Goal: Information Seeking & Learning: Learn about a topic

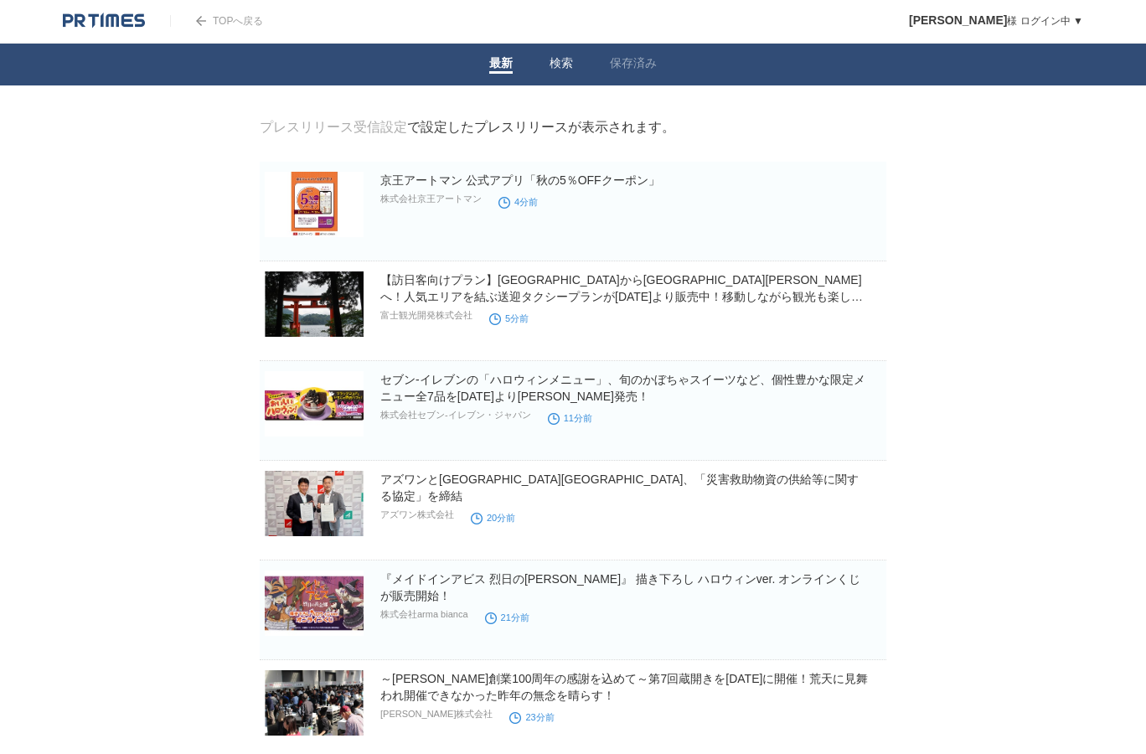
click at [550, 56] on link "検索" at bounding box center [560, 65] width 23 height 18
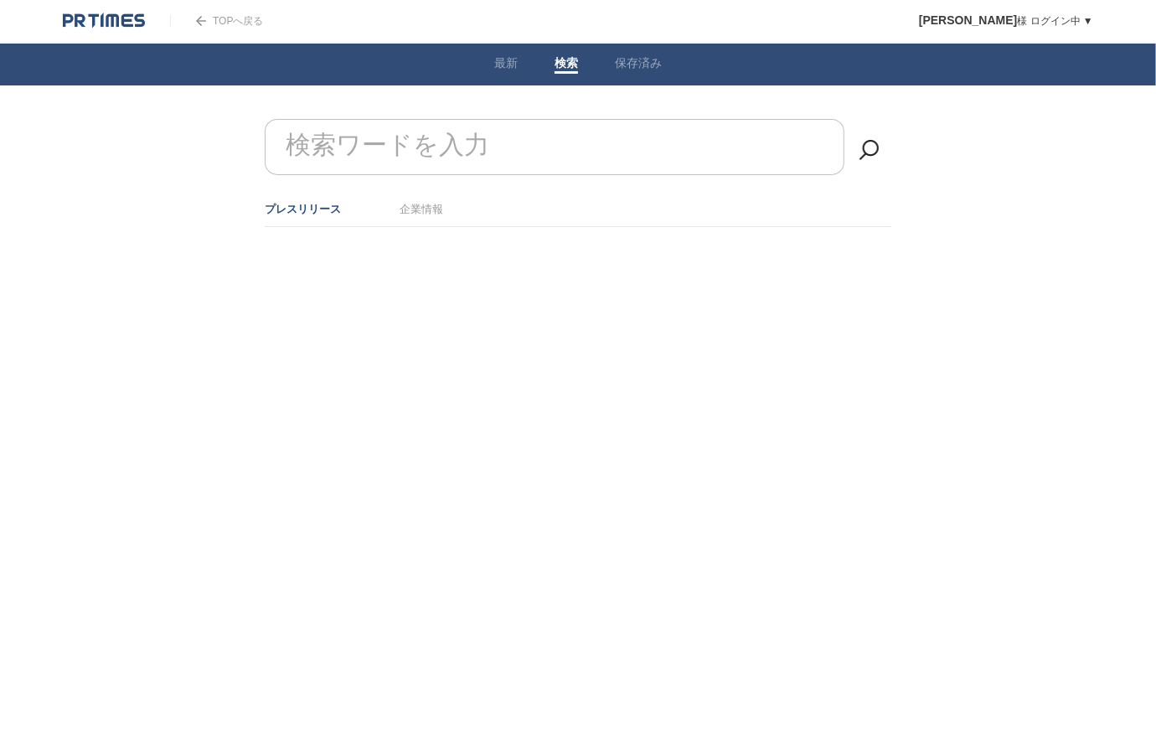
click at [492, 136] on input "検索ワードを入力" at bounding box center [554, 147] width 579 height 56
type input "物流"
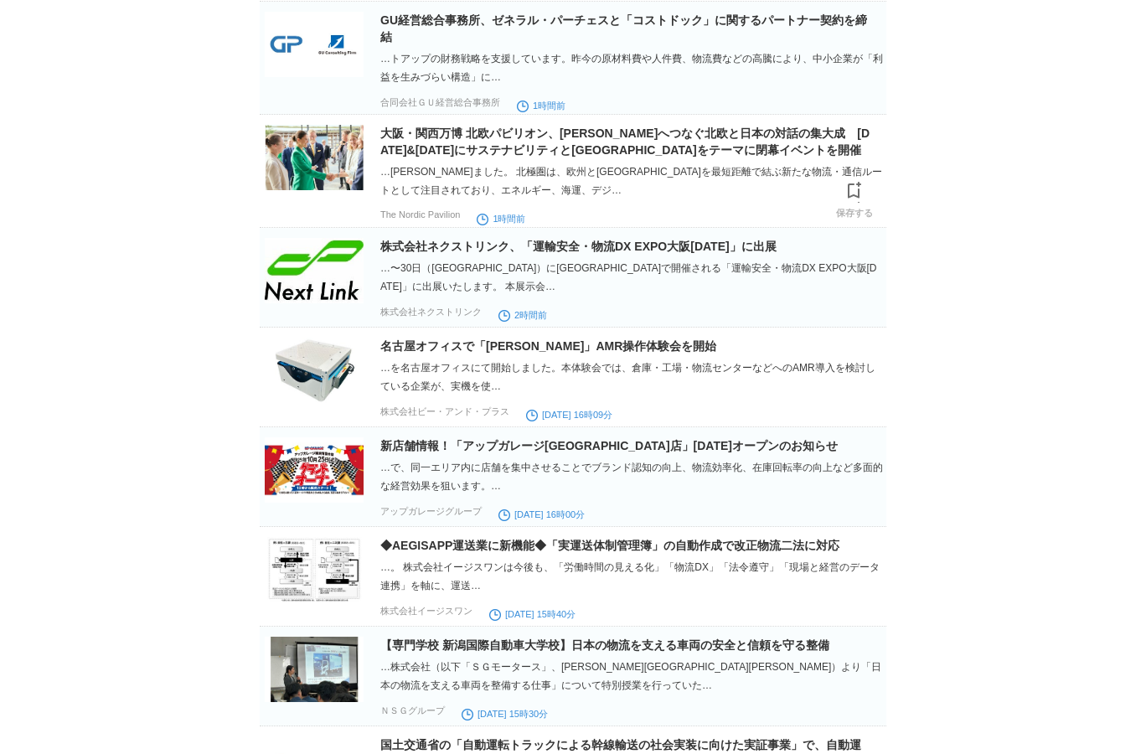
scroll to position [4550, 0]
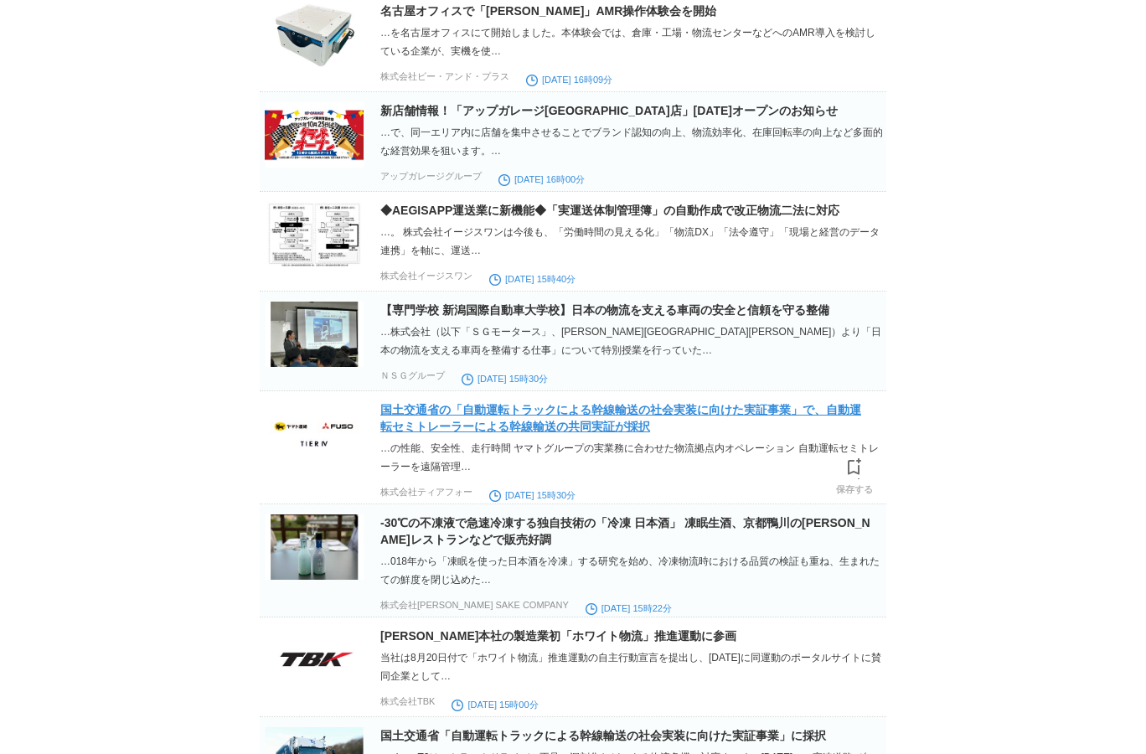
click at [765, 433] on link "国土交通省の「自動運転トラックによる幹線輸送の社会実装に向けた実証事業」で、自動運転セミトレーラーによる幹線輸送の共同実証が採択" at bounding box center [620, 418] width 481 height 30
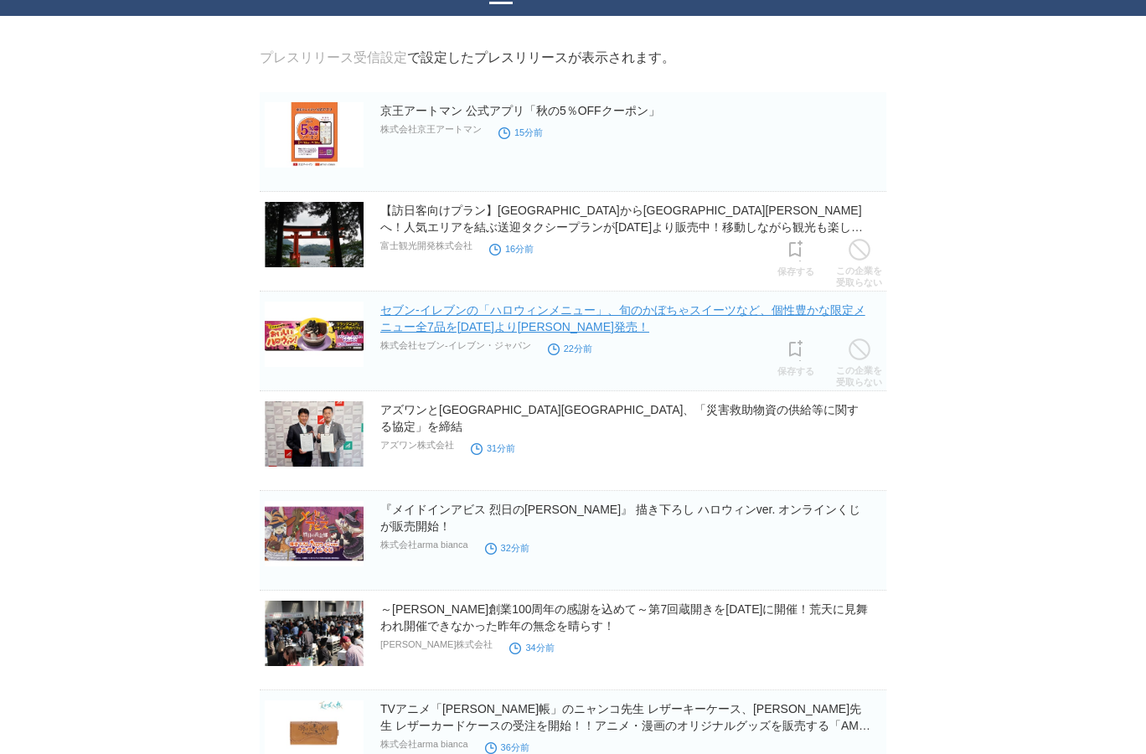
scroll to position [134, 0]
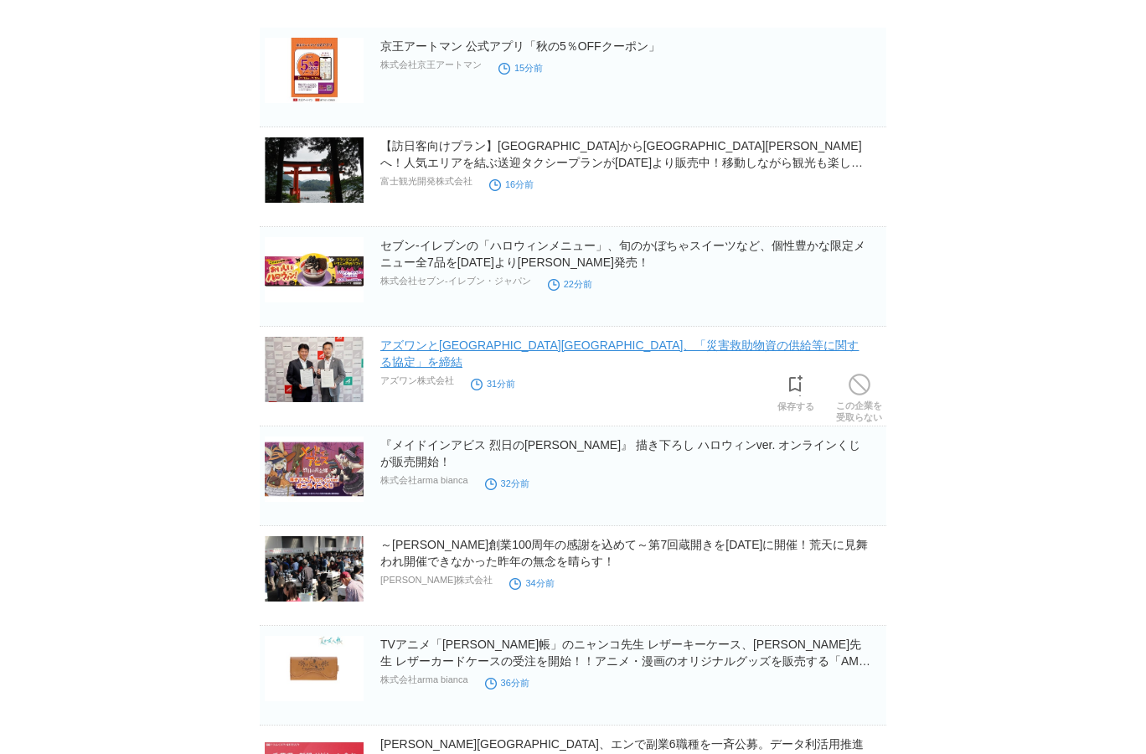
click at [693, 347] on link "アズワンと[GEOGRAPHIC_DATA][GEOGRAPHIC_DATA]、「災害救助物資の供給等に関する協定」を締結" at bounding box center [619, 353] width 478 height 30
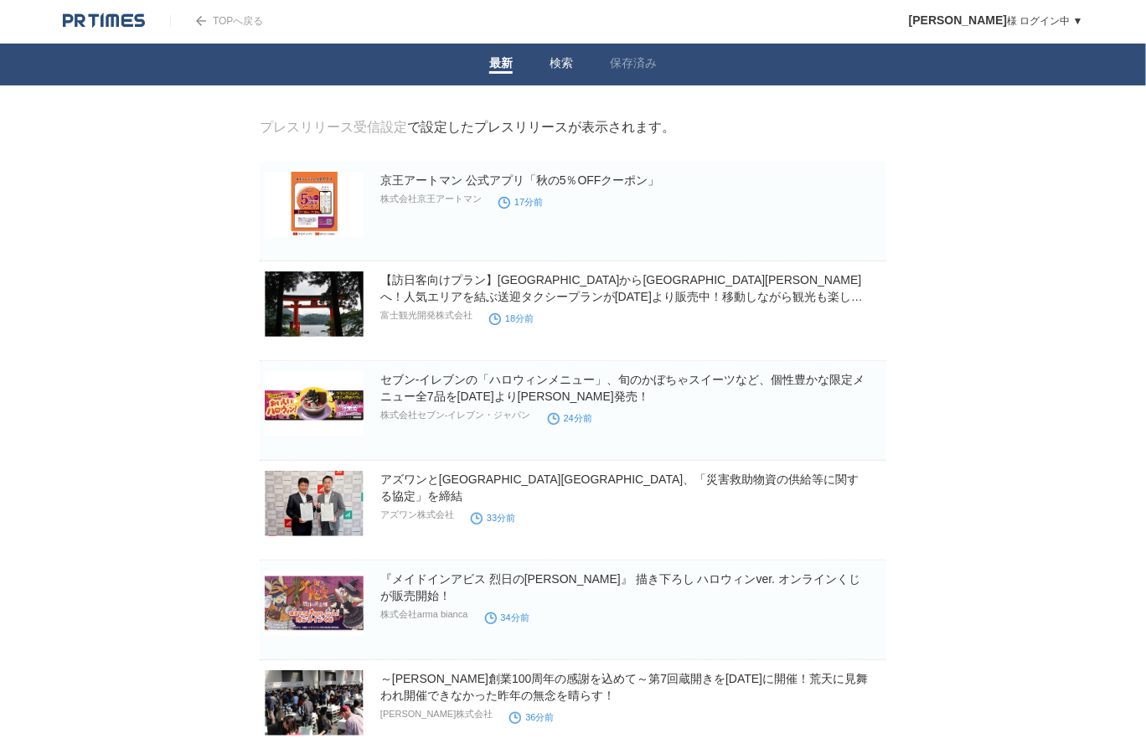
click at [559, 68] on link "検索" at bounding box center [560, 65] width 23 height 18
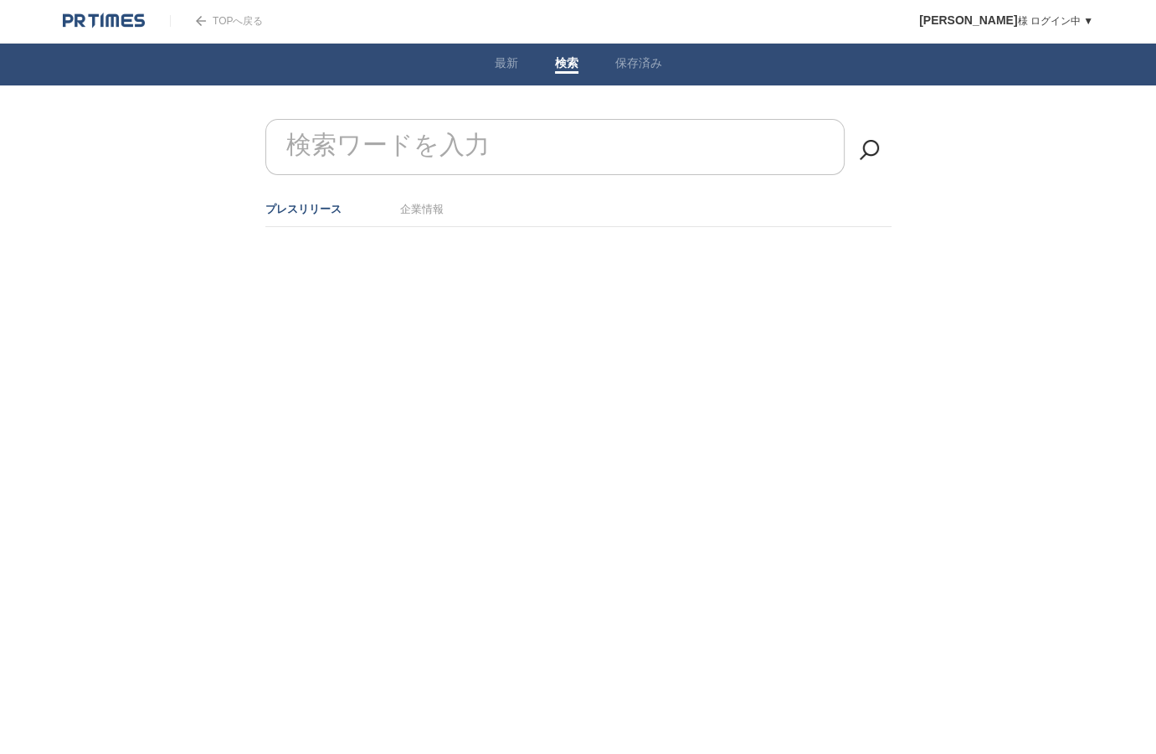
click at [543, 138] on input "検索ワードを入力" at bounding box center [554, 147] width 579 height 56
type input "物流"
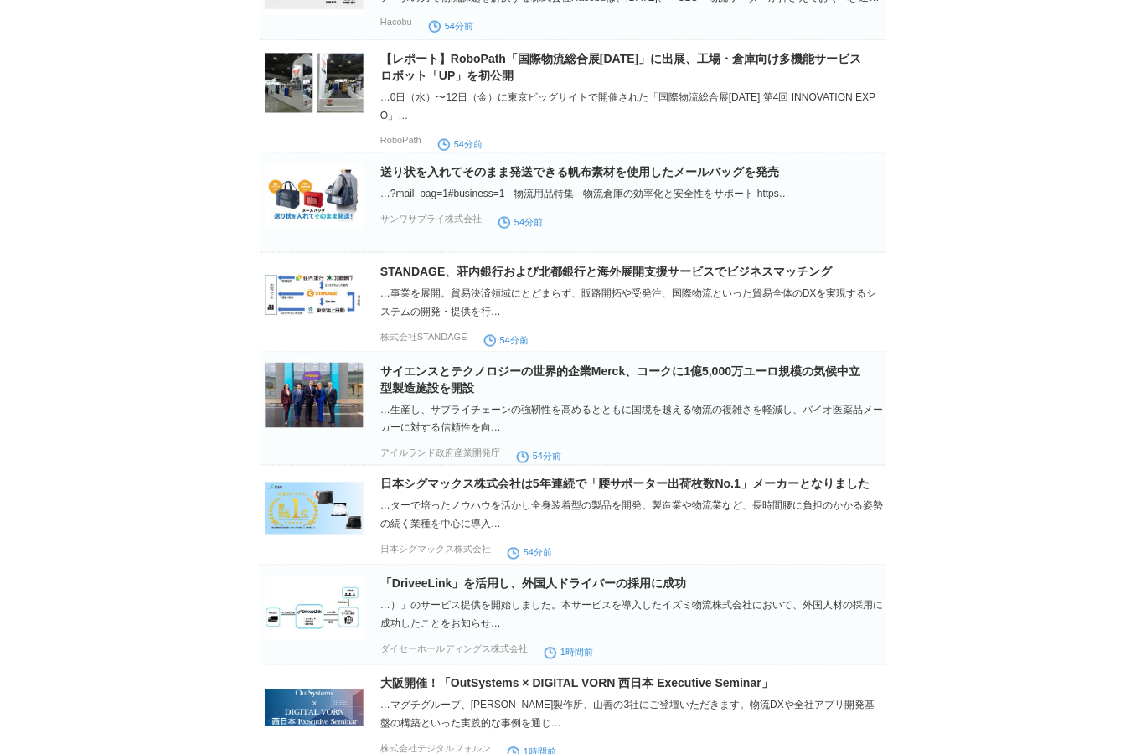
scroll to position [670, 0]
